Goal: Find specific page/section: Find specific page/section

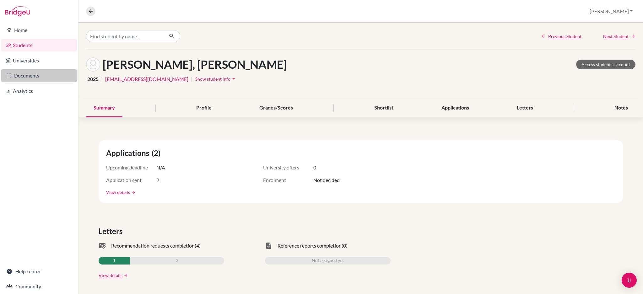
click at [40, 75] on link "Documents" at bounding box center [39, 75] width 76 height 13
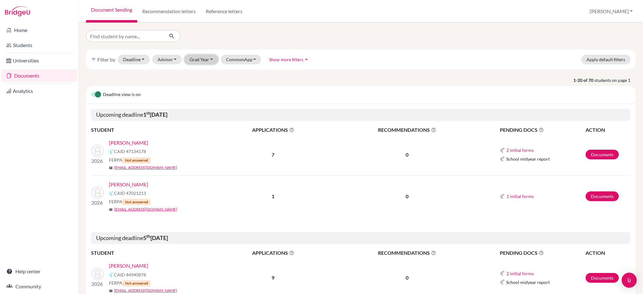
click at [194, 62] on button "Grad Year" at bounding box center [201, 60] width 34 height 10
click at [194, 94] on span "2026" at bounding box center [197, 93] width 11 height 8
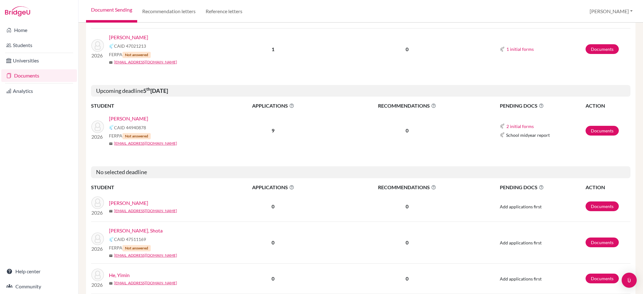
scroll to position [251, 0]
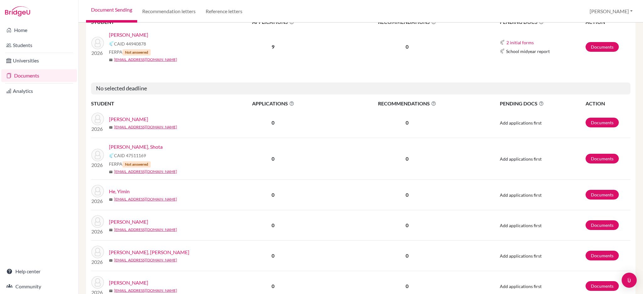
click at [141, 145] on link "[PERSON_NAME], Shota" at bounding box center [136, 147] width 54 height 8
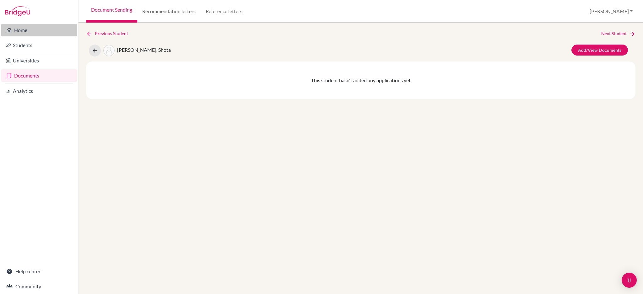
click at [27, 29] on link "Home" at bounding box center [39, 30] width 76 height 13
